Goal: Task Accomplishment & Management: Use online tool/utility

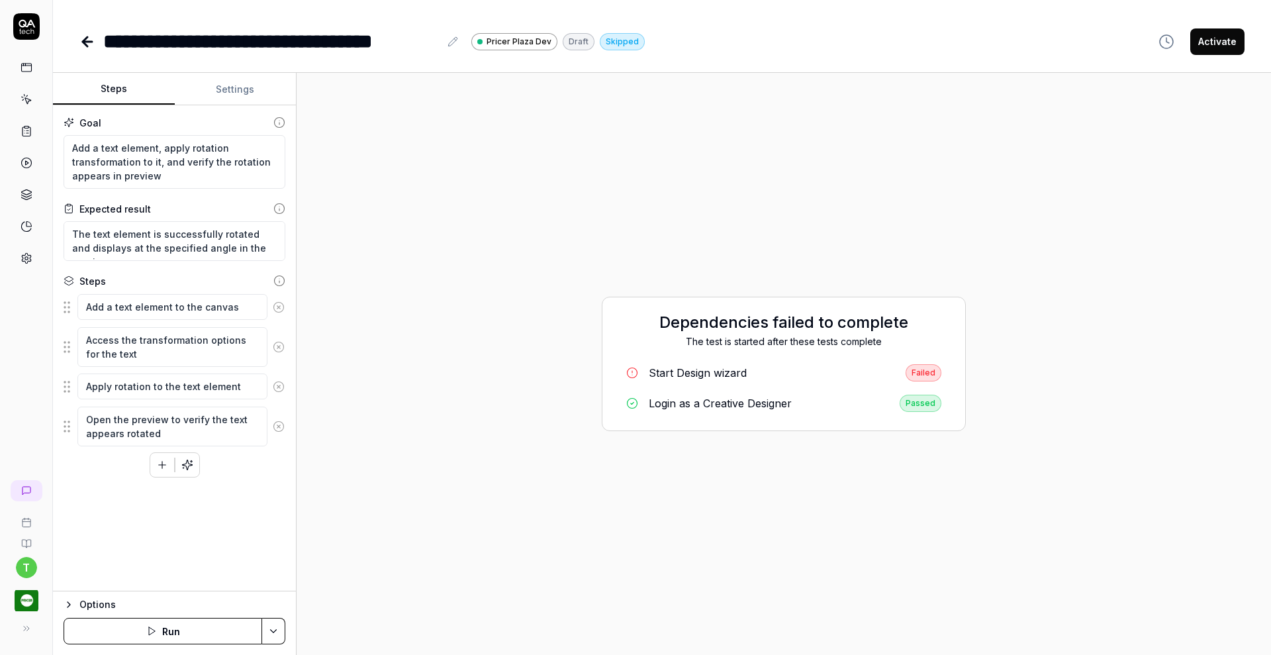
type textarea "*"
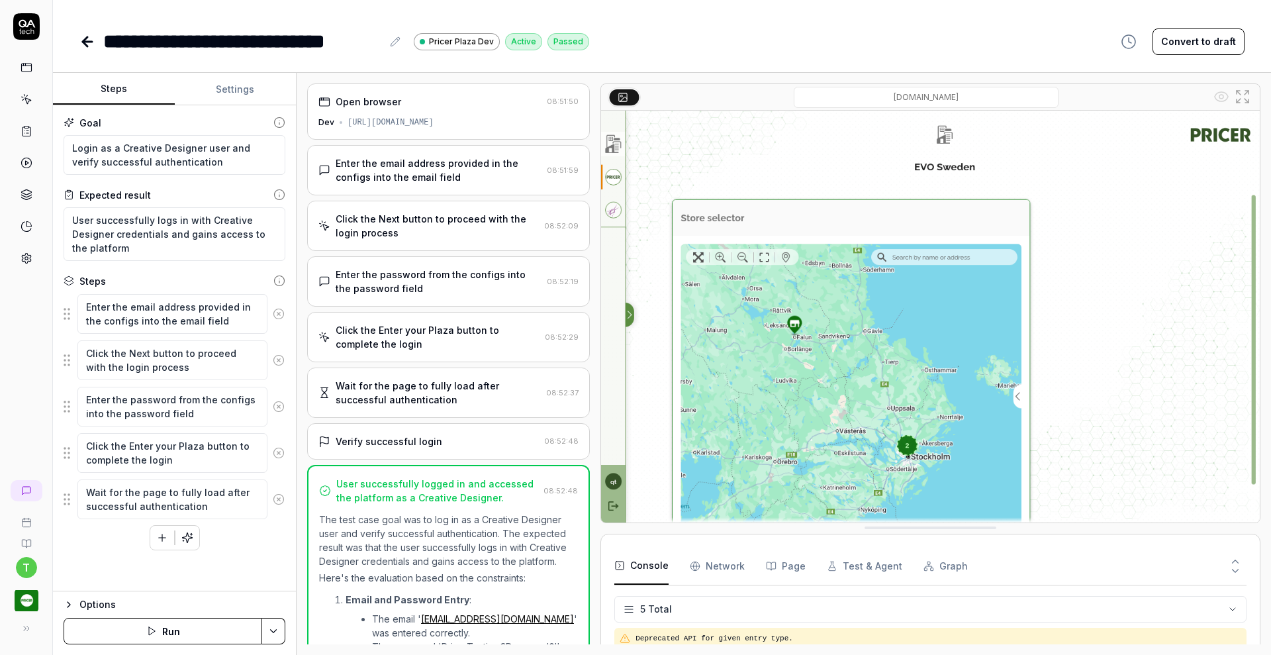
scroll to position [48, 0]
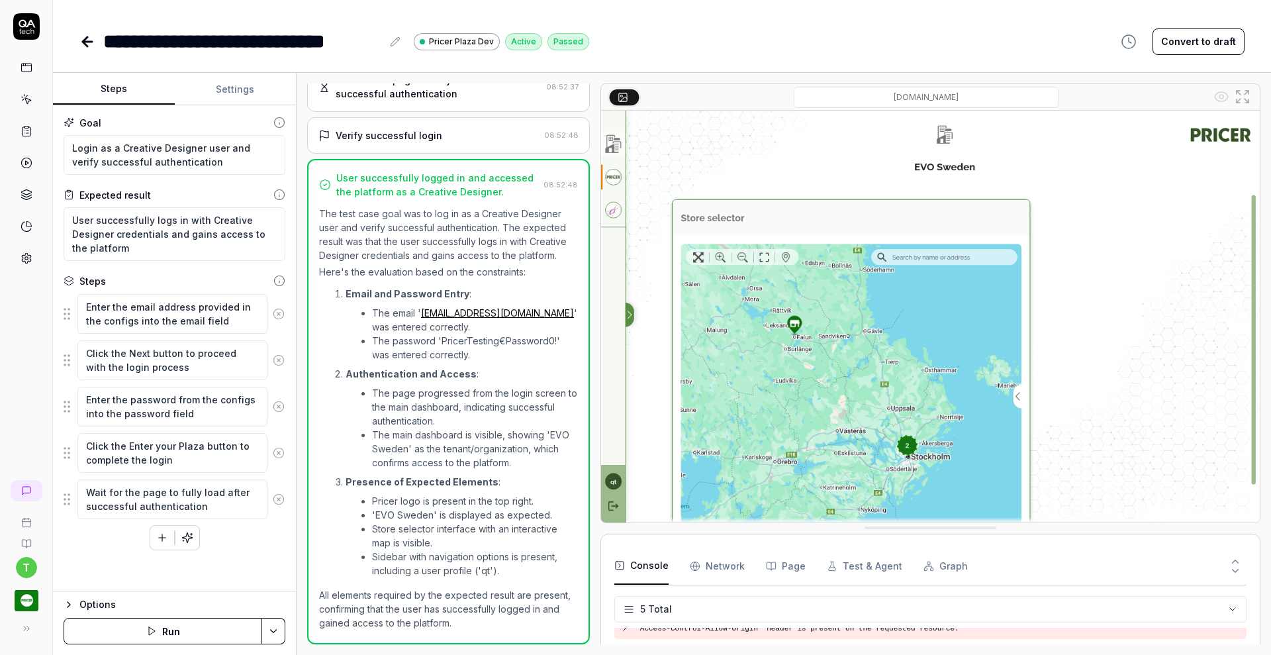
click at [86, 42] on icon at bounding box center [87, 42] width 9 height 0
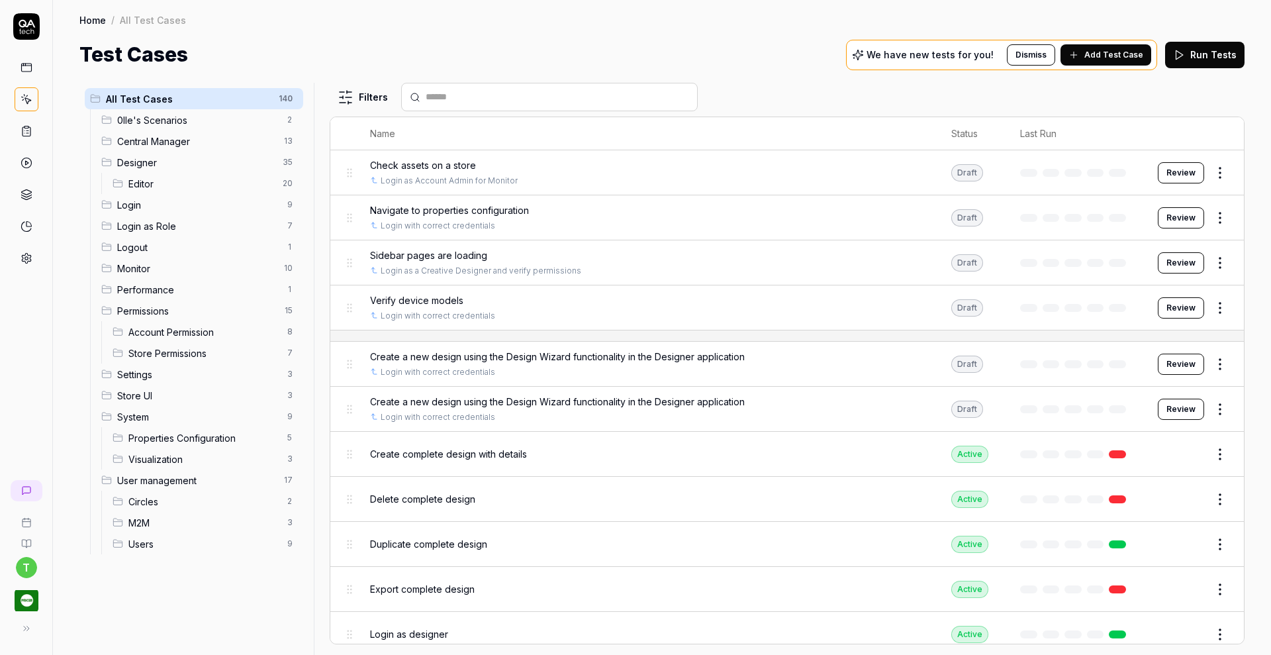
click at [168, 185] on span "Editor" at bounding box center [201, 184] width 146 height 14
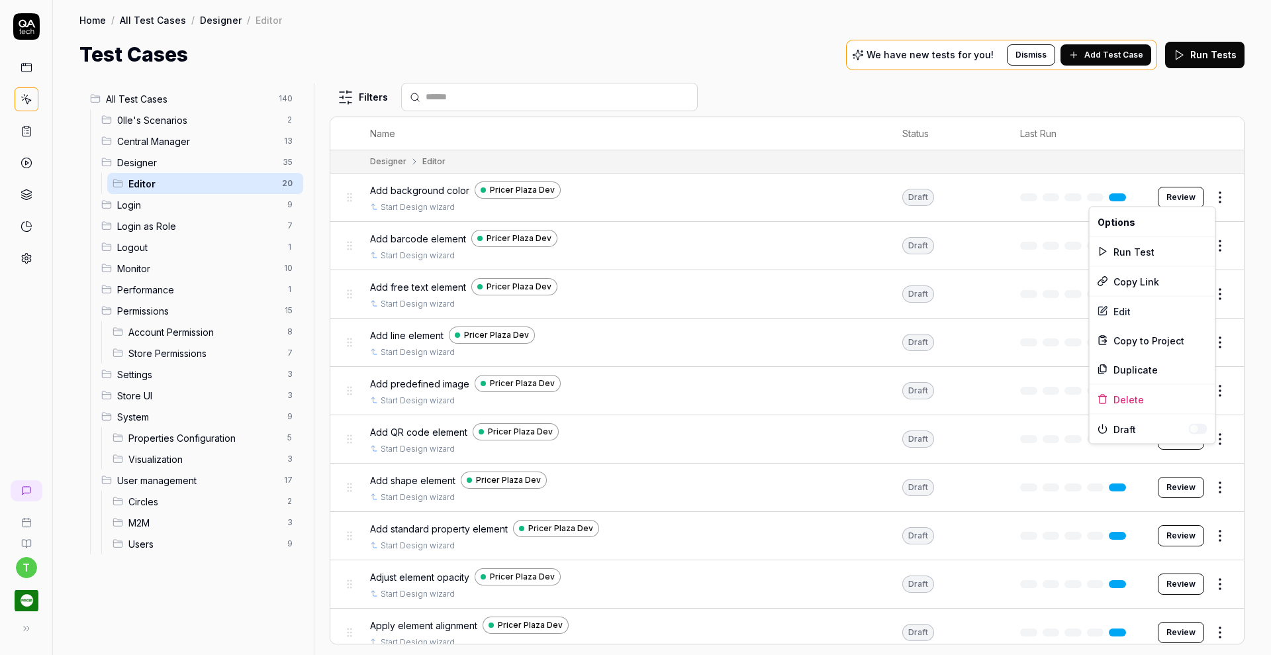
click at [1203, 196] on html "t Home / All Test Cases / Designer / Editor Home / All Test Cases / Designer / …" at bounding box center [635, 327] width 1271 height 655
click at [1150, 248] on div "Run Test" at bounding box center [1153, 251] width 126 height 29
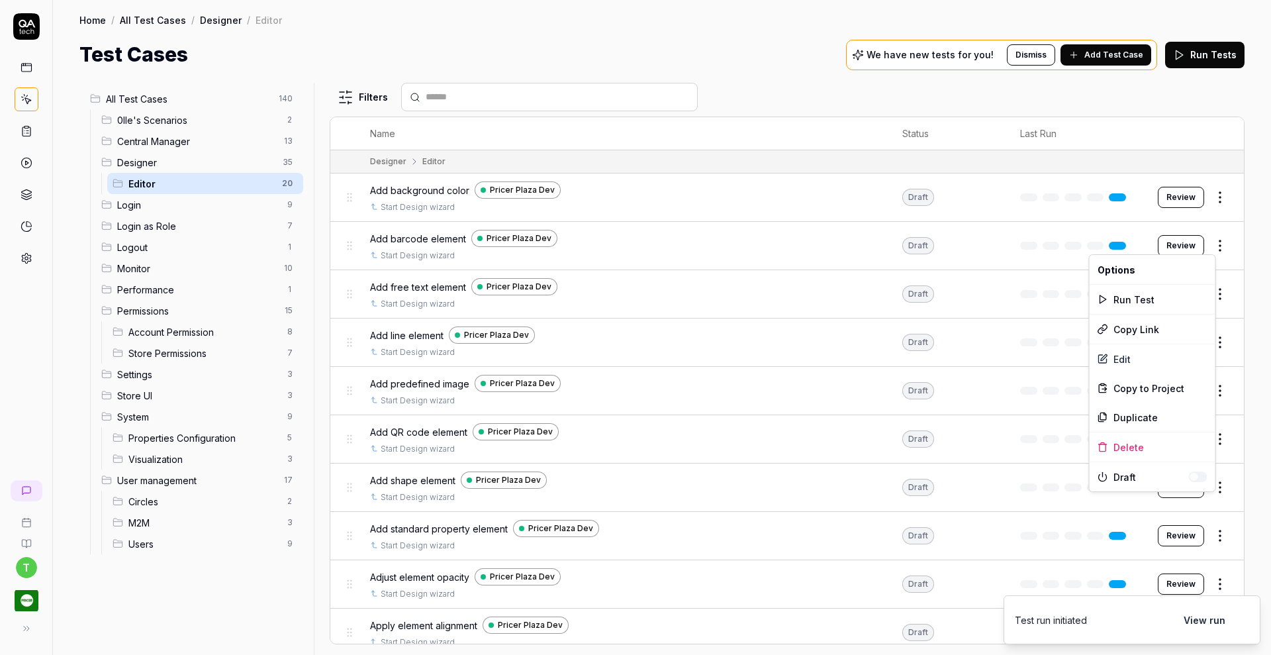
click at [1205, 240] on html "t Home / All Test Cases / Designer / Editor Home / All Test Cases / Designer / …" at bounding box center [635, 327] width 1271 height 655
click at [1136, 303] on div "Run Test" at bounding box center [1153, 299] width 126 height 29
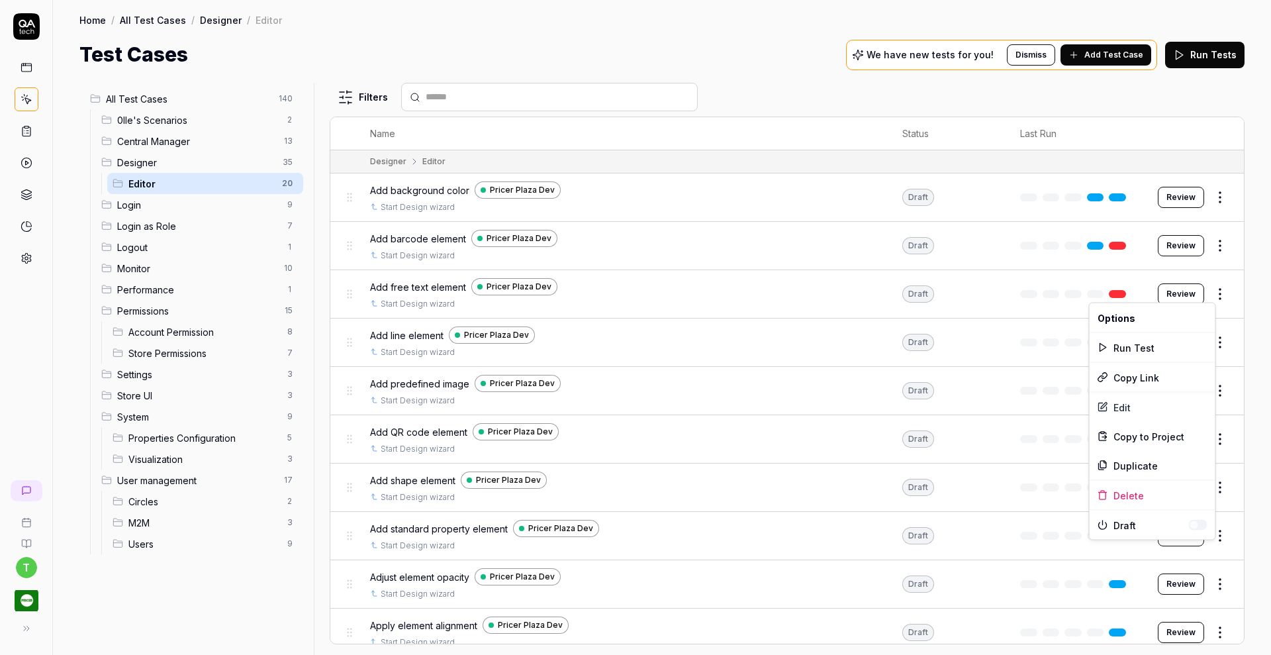
click at [1211, 296] on html "t Home / All Test Cases / Designer / Editor Home / All Test Cases / Designer / …" at bounding box center [635, 327] width 1271 height 655
click at [1137, 338] on div "Run Test" at bounding box center [1153, 347] width 126 height 29
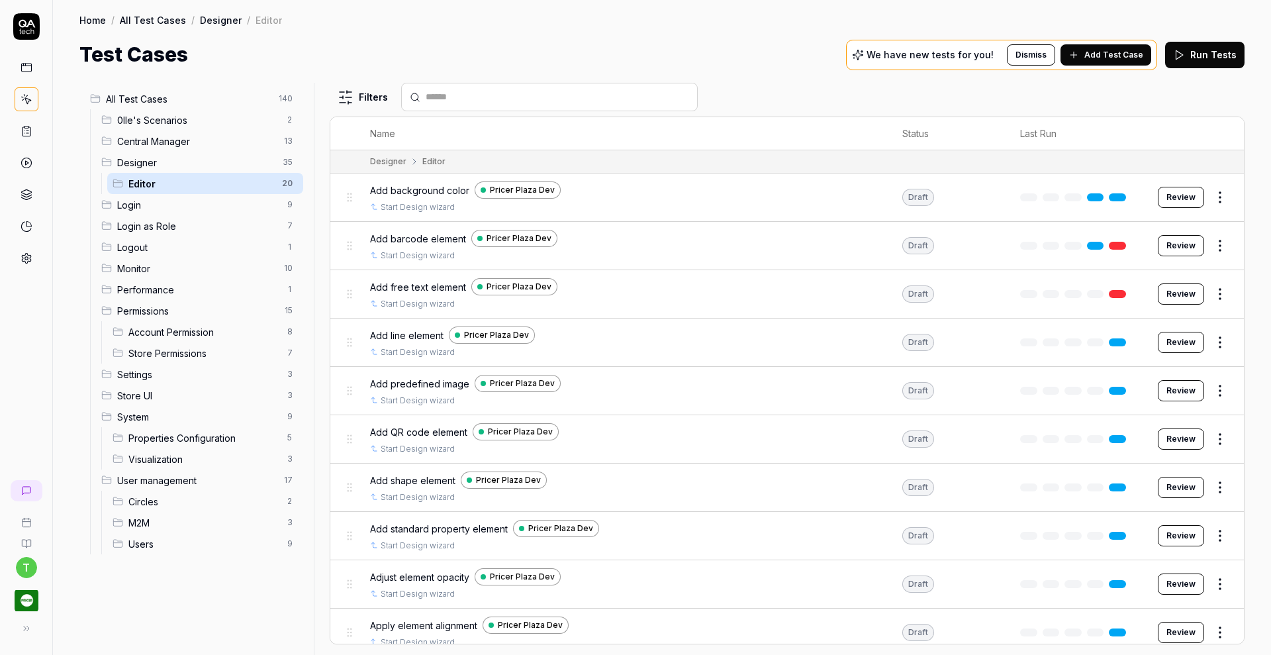
click at [966, 344] on td "Draft" at bounding box center [948, 342] width 118 height 48
click at [428, 283] on span "Add free text element" at bounding box center [418, 287] width 96 height 14
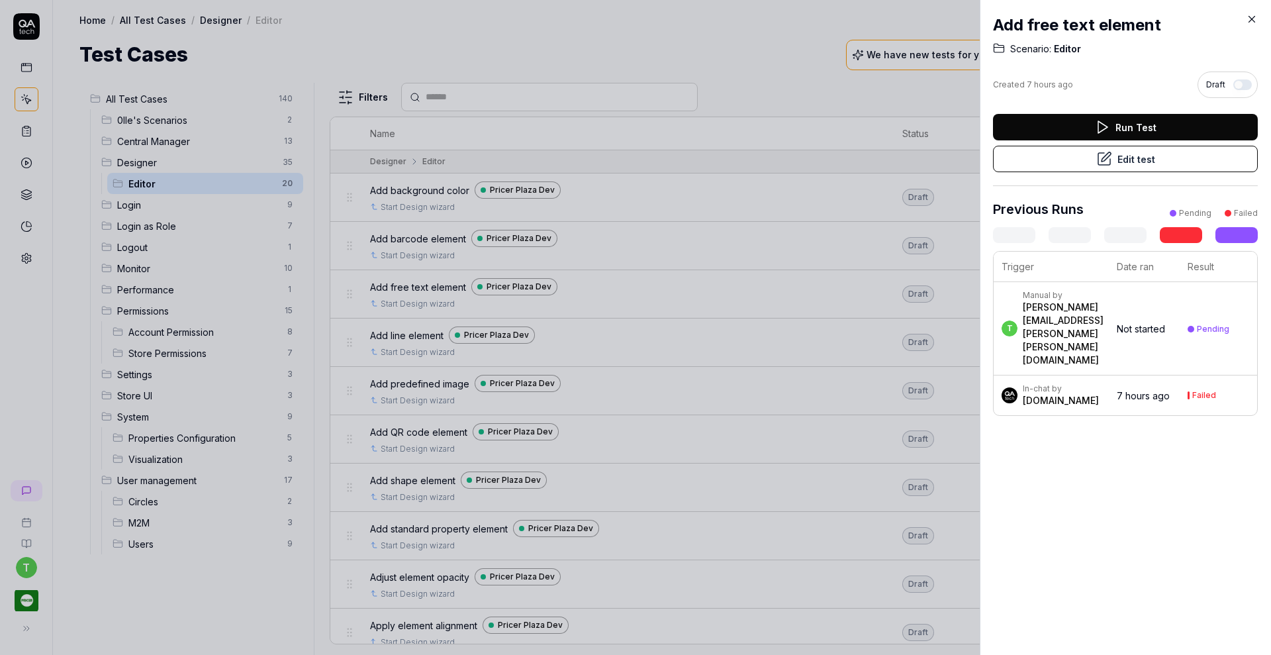
click at [1103, 153] on icon at bounding box center [1104, 159] width 16 height 16
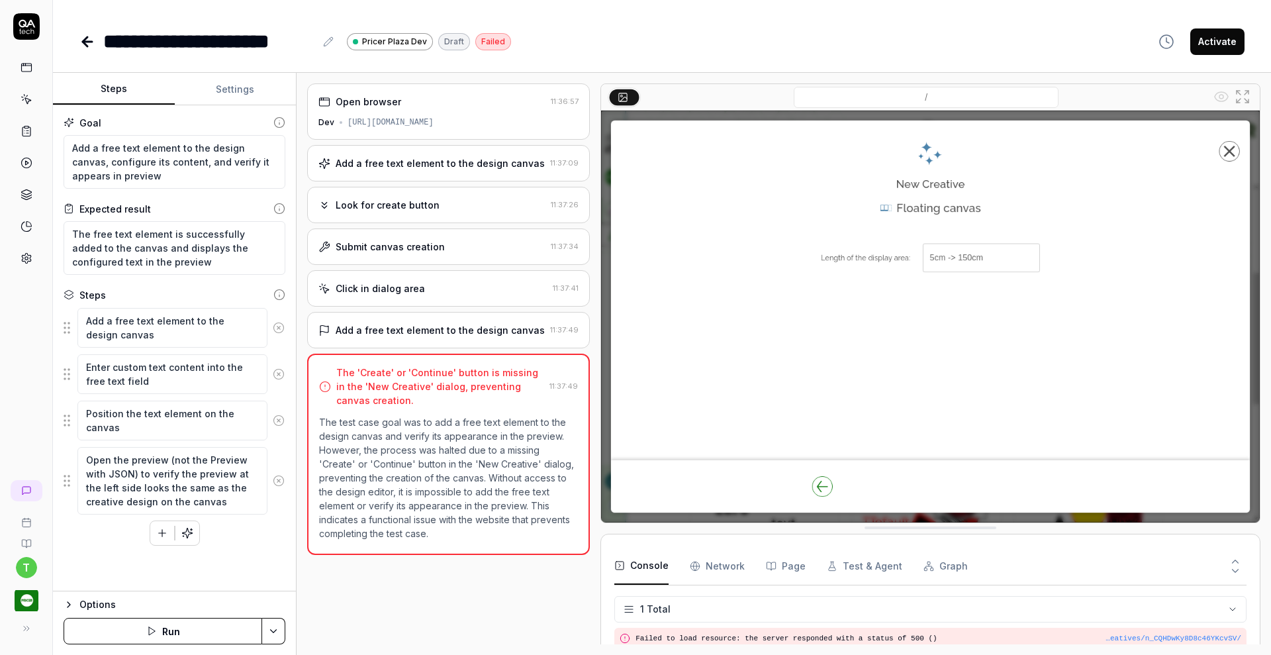
type textarea "*"
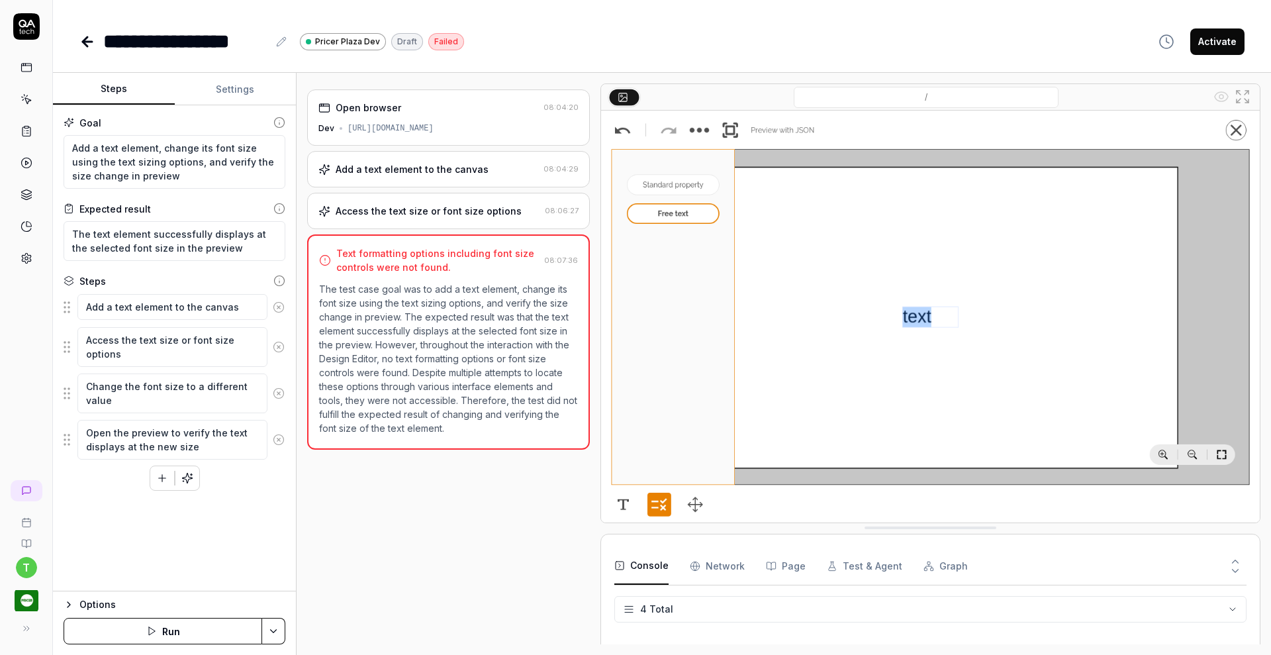
type textarea "*"
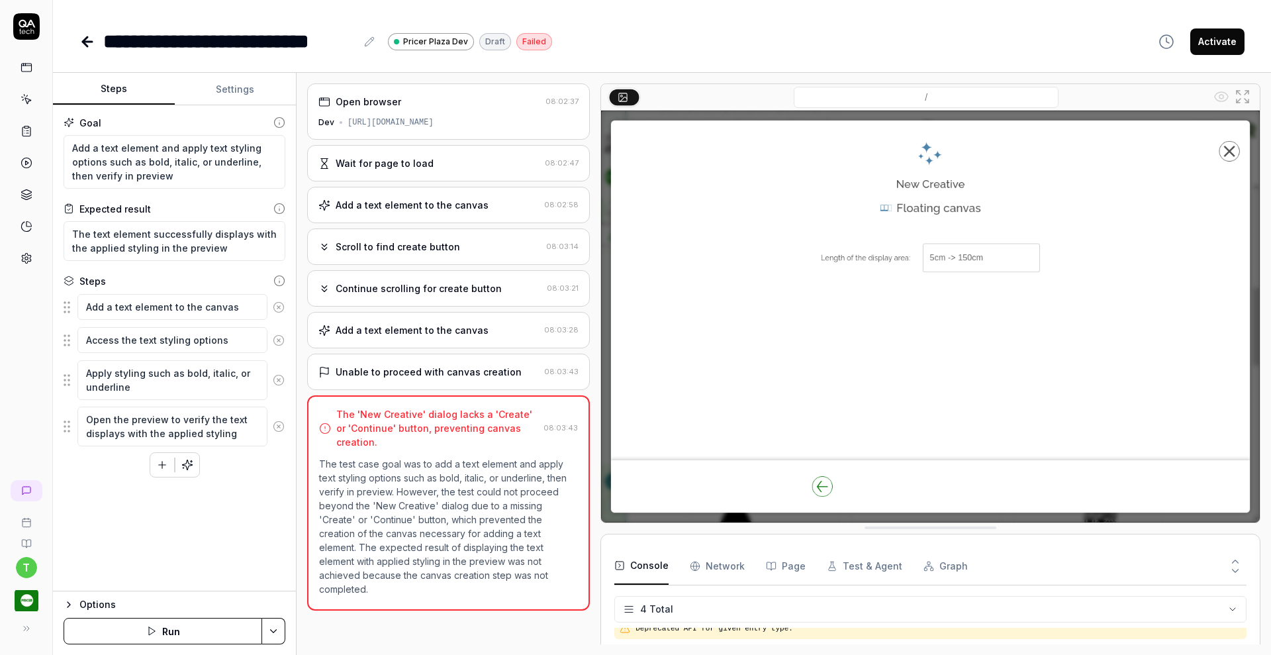
type textarea "*"
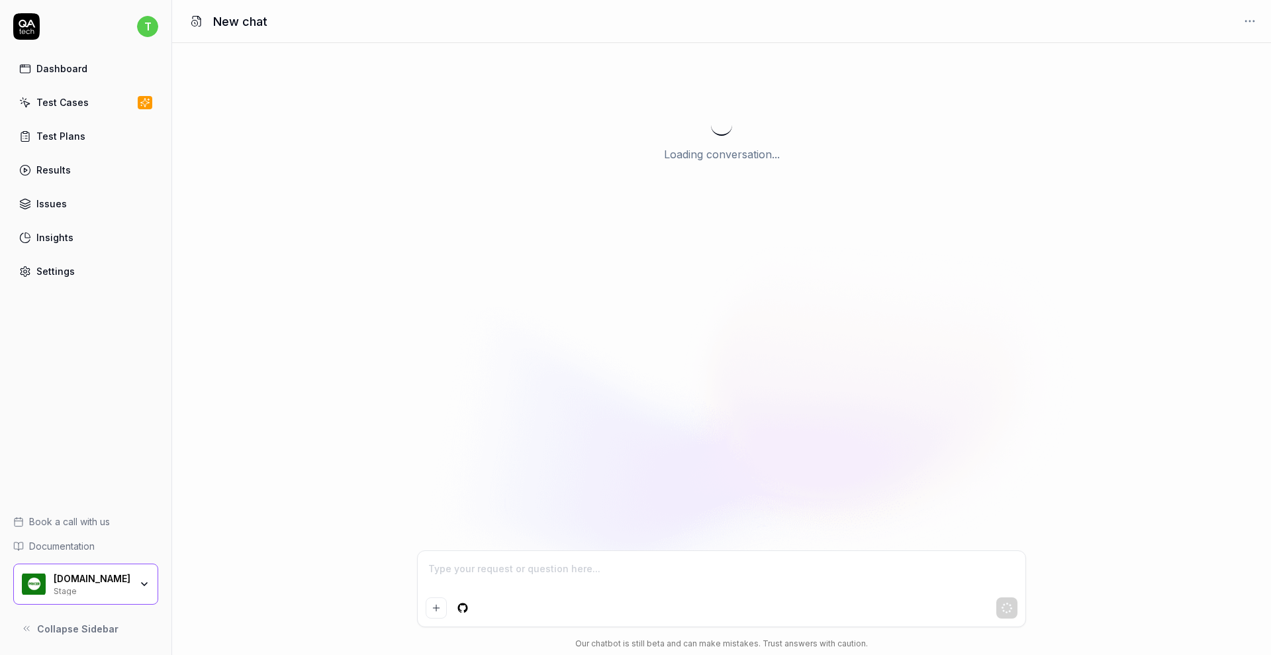
type textarea "*"
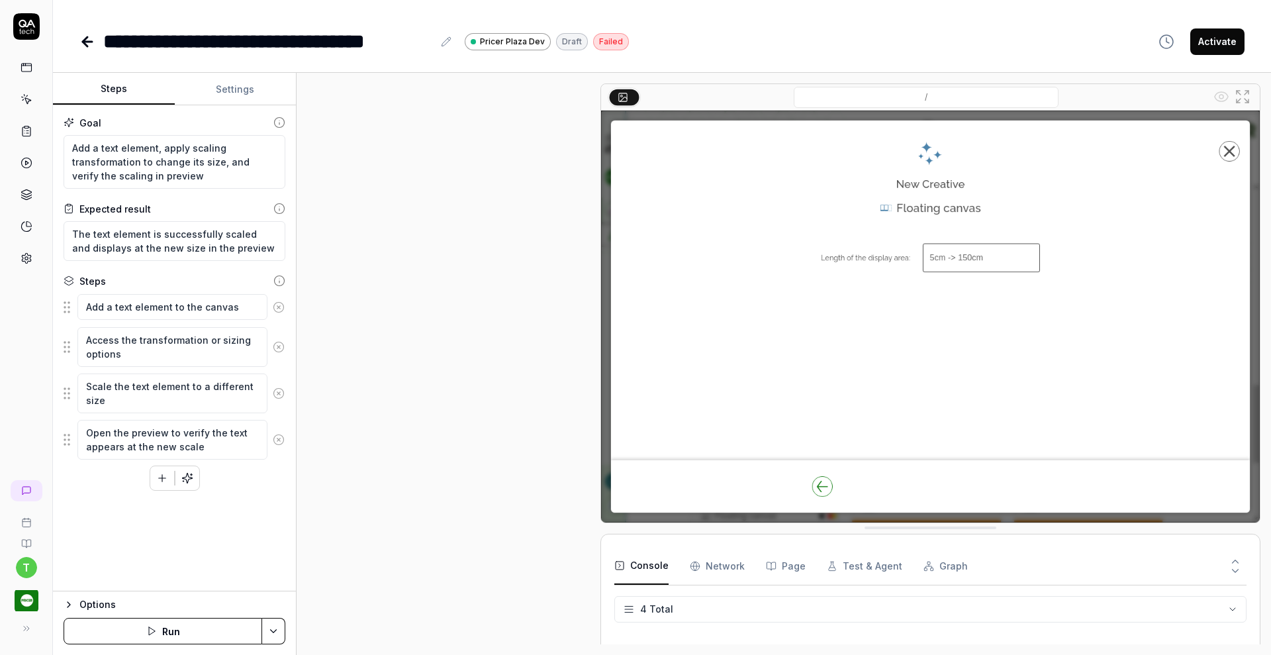
scroll to position [10, 0]
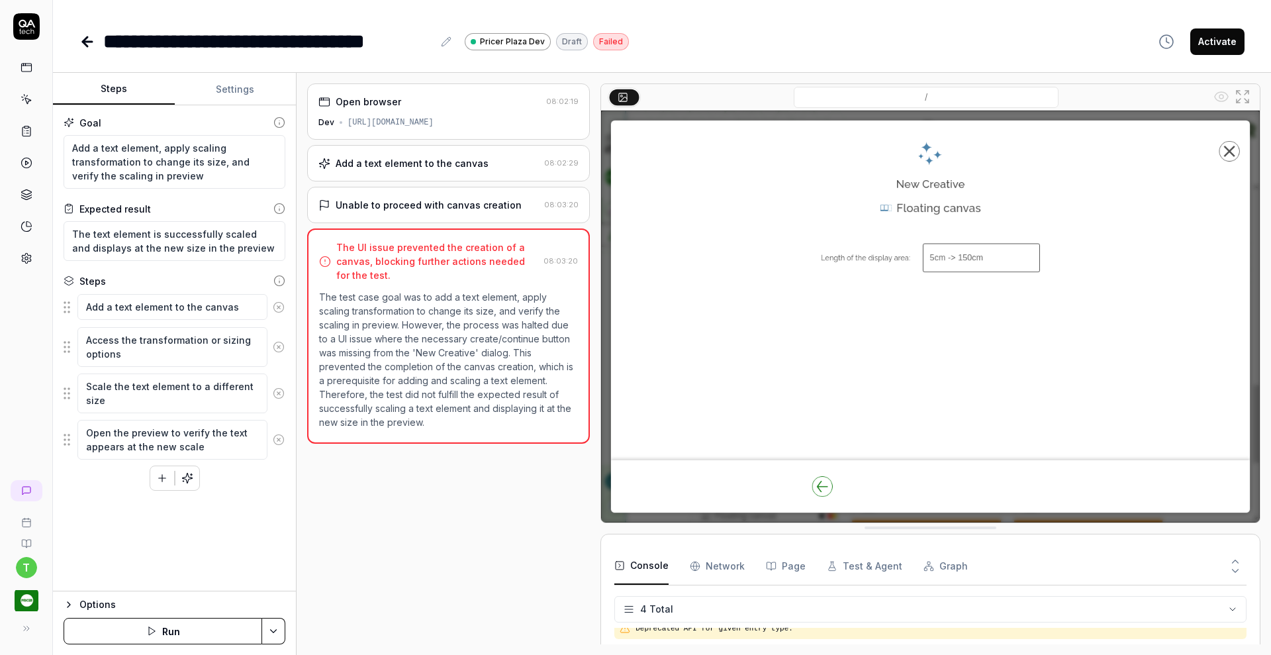
type textarea "*"
